Goal: Information Seeking & Learning: Learn about a topic

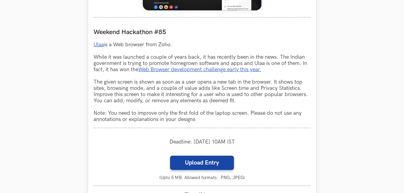
scroll to position [327, 0]
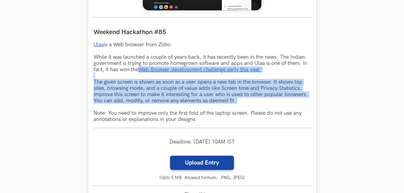
drag, startPoint x: 299, startPoint y: 75, endPoint x: 296, endPoint y: 107, distance: 32.9
click at [296, 107] on p "Ulaa is a Web browser from Zoho. While it was launched a couple of years back, …" at bounding box center [202, 82] width 217 height 81
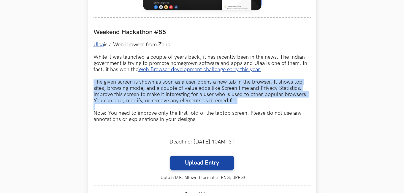
drag, startPoint x: 296, startPoint y: 107, endPoint x: 93, endPoint y: 81, distance: 204.7
click at [93, 81] on div "Ulaa LIVE Weekend Hackathon #85 Ulaa is a Web browser from Zoho. While it was l…" at bounding box center [202, 69] width 228 height 318
drag, startPoint x: 93, startPoint y: 81, endPoint x: 265, endPoint y: 100, distance: 173.8
click at [265, 100] on div "Ulaa LIVE Weekend Hackathon #85 Ulaa is a Web browser from Zoho. While it was l…" at bounding box center [202, 69] width 228 height 318
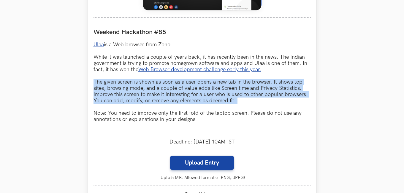
click at [265, 100] on p "Ulaa is a Web browser from Zoho. While it was launched a couple of years back, …" at bounding box center [202, 82] width 217 height 81
drag, startPoint x: 269, startPoint y: 99, endPoint x: 66, endPoint y: 81, distance: 203.3
click at [66, 81] on section "Weekend Hackathons One screen, one product, one weekend Use your design chops t…" at bounding box center [202, 84] width 404 height 780
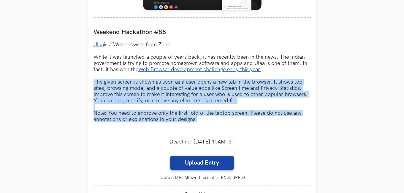
drag, startPoint x: 66, startPoint y: 81, endPoint x: 328, endPoint y: 122, distance: 264.8
click at [328, 122] on section "Weekend Hackathons One screen, one product, one weekend Use your design chops t…" at bounding box center [202, 84] width 404 height 780
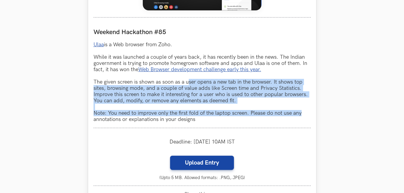
drag, startPoint x: 306, startPoint y: 108, endPoint x: 166, endPoint y: 80, distance: 143.1
click at [173, 82] on section "Weekend Hackathons One screen, one product, one weekend Use your design chops t…" at bounding box center [202, 84] width 404 height 780
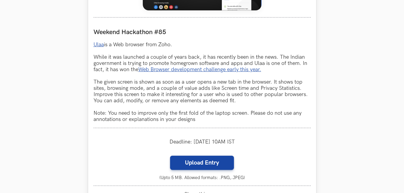
click at [166, 80] on p "Ulaa is a Web browser from Zoho. While it was launched a couple of years back, …" at bounding box center [202, 82] width 217 height 81
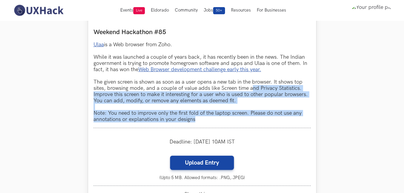
drag, startPoint x: 253, startPoint y: 88, endPoint x: 252, endPoint y: 120, distance: 32.7
click at [252, 120] on p "Ulaa is a Web browser from Zoho. While it was launched a couple of years back, …" at bounding box center [202, 82] width 217 height 81
click at [252, 121] on p "Ulaa is a Web browser from Zoho. While it was launched a couple of years back, …" at bounding box center [202, 82] width 217 height 81
